Goal: Task Accomplishment & Management: Use online tool/utility

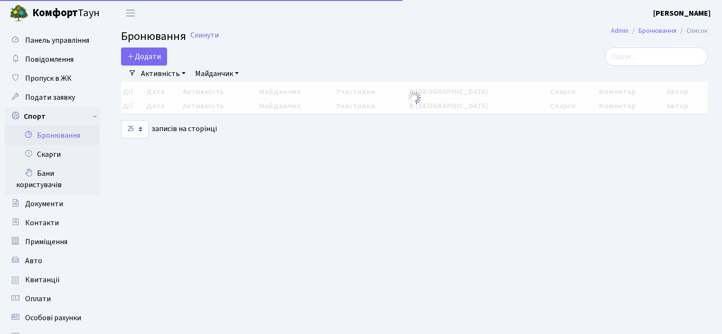
select select "25"
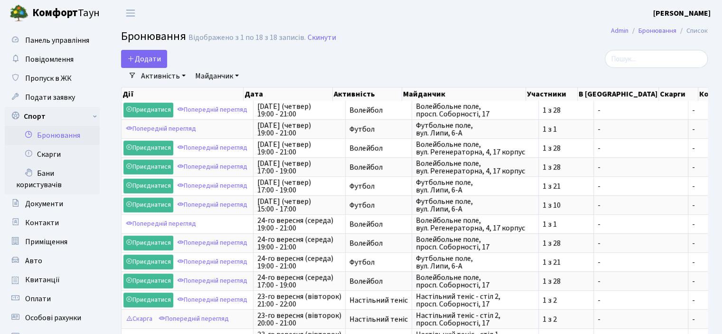
click at [163, 75] on link "Активність" at bounding box center [163, 76] width 52 height 16
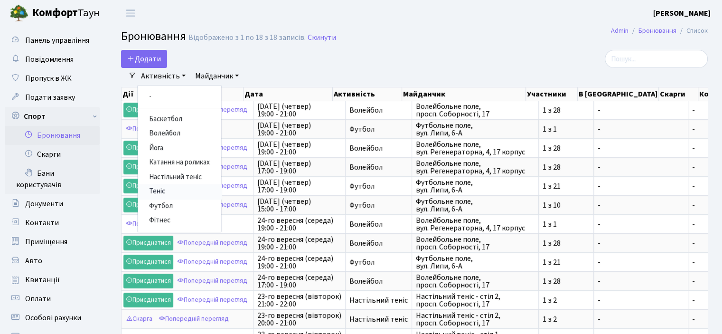
click at [161, 191] on link "Теніс" at bounding box center [180, 191] width 84 height 15
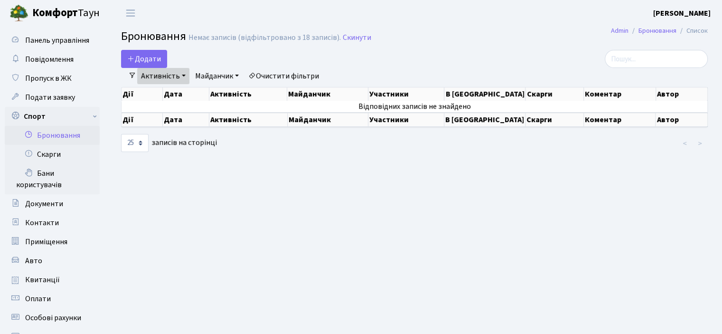
click at [217, 75] on link "Майданчик" at bounding box center [216, 76] width 51 height 16
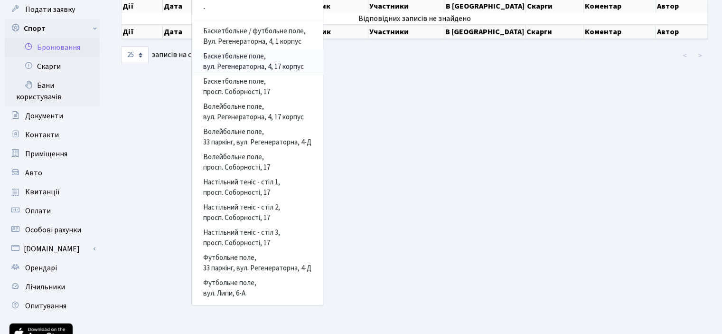
scroll to position [67, 0]
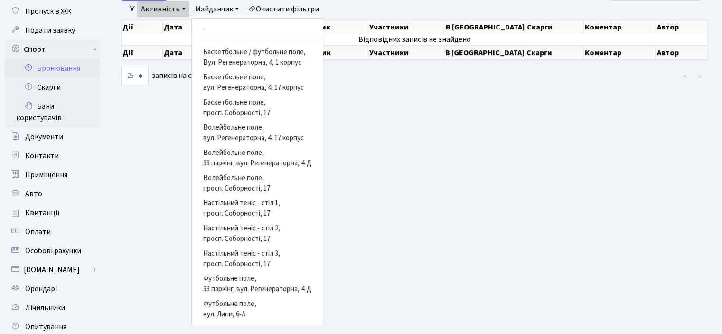
click at [435, 127] on main "Admin Бронювання Список Бронювання Немає записів (відфільтровано з 18 записів).…" at bounding box center [414, 182] width 615 height 446
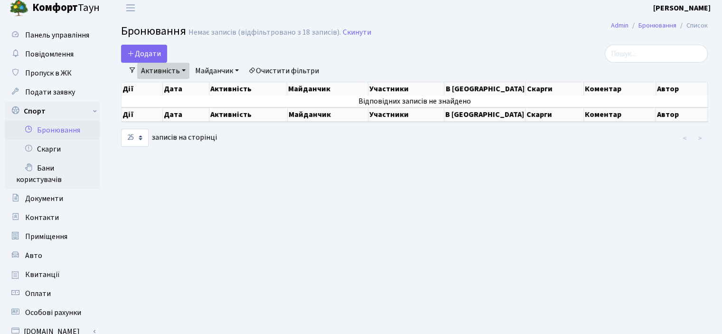
scroll to position [0, 0]
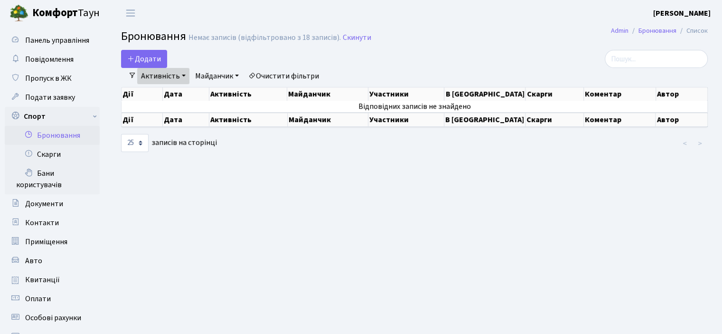
click at [172, 76] on link "Активність" at bounding box center [163, 76] width 52 height 16
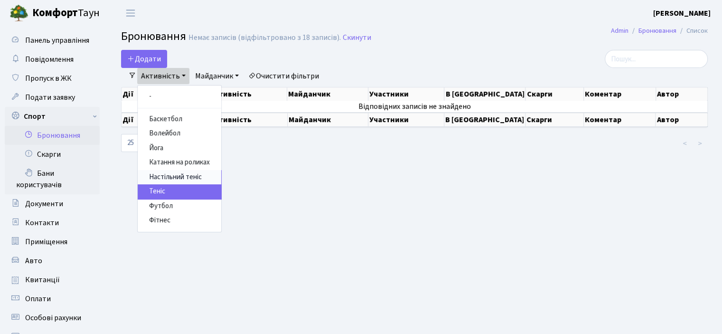
click at [162, 175] on link "Настільний теніс" at bounding box center [180, 177] width 84 height 15
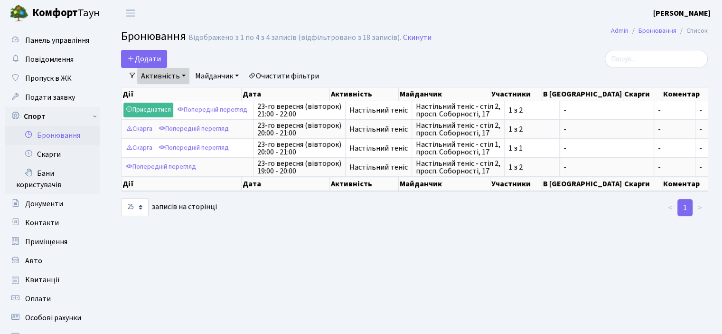
click at [175, 70] on link "Активність" at bounding box center [163, 76] width 52 height 16
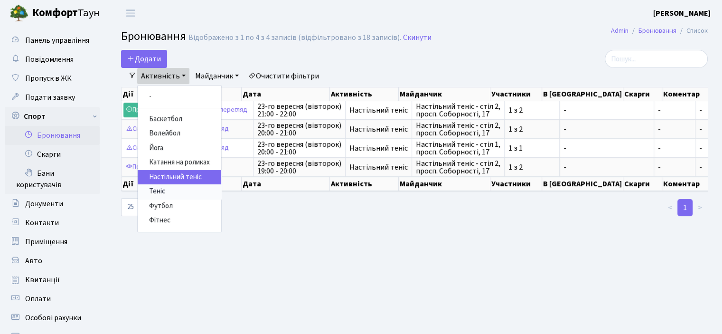
click at [159, 192] on link "Теніс" at bounding box center [180, 191] width 84 height 15
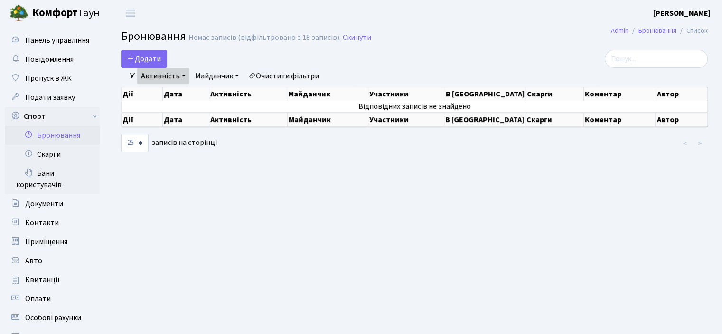
click at [270, 76] on link "Очистити фільтри" at bounding box center [284, 76] width 78 height 16
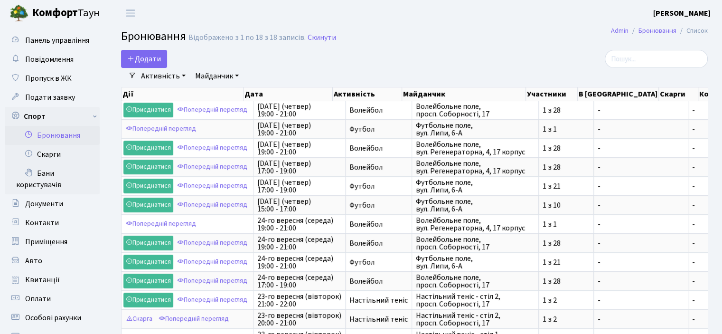
click at [173, 73] on link "Активність" at bounding box center [163, 76] width 52 height 16
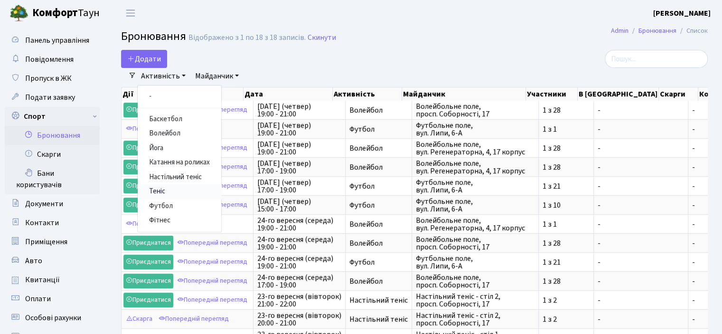
click at [157, 190] on link "Теніс" at bounding box center [180, 191] width 84 height 15
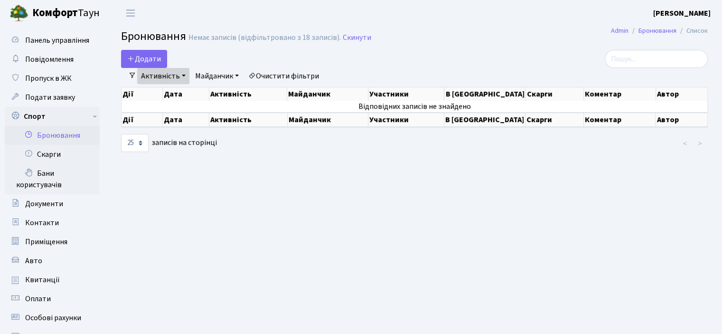
click at [217, 74] on link "Майданчик" at bounding box center [216, 76] width 51 height 16
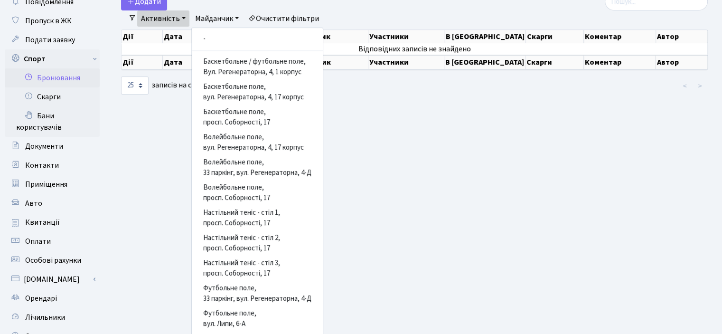
scroll to position [47, 0]
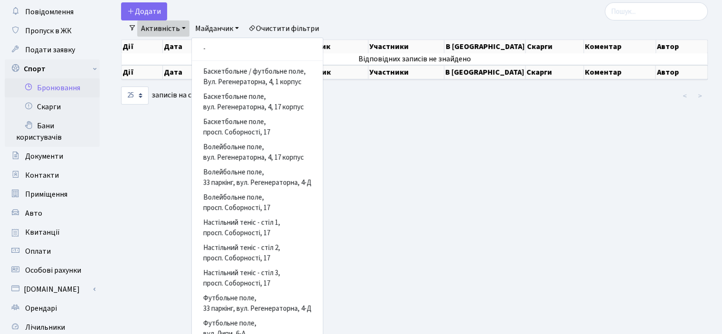
click at [382, 132] on main "Admin Бронювання Список Бронювання Немає записів (відфільтровано з 18 записів).…" at bounding box center [414, 202] width 615 height 446
